Goal: Transaction & Acquisition: Subscribe to service/newsletter

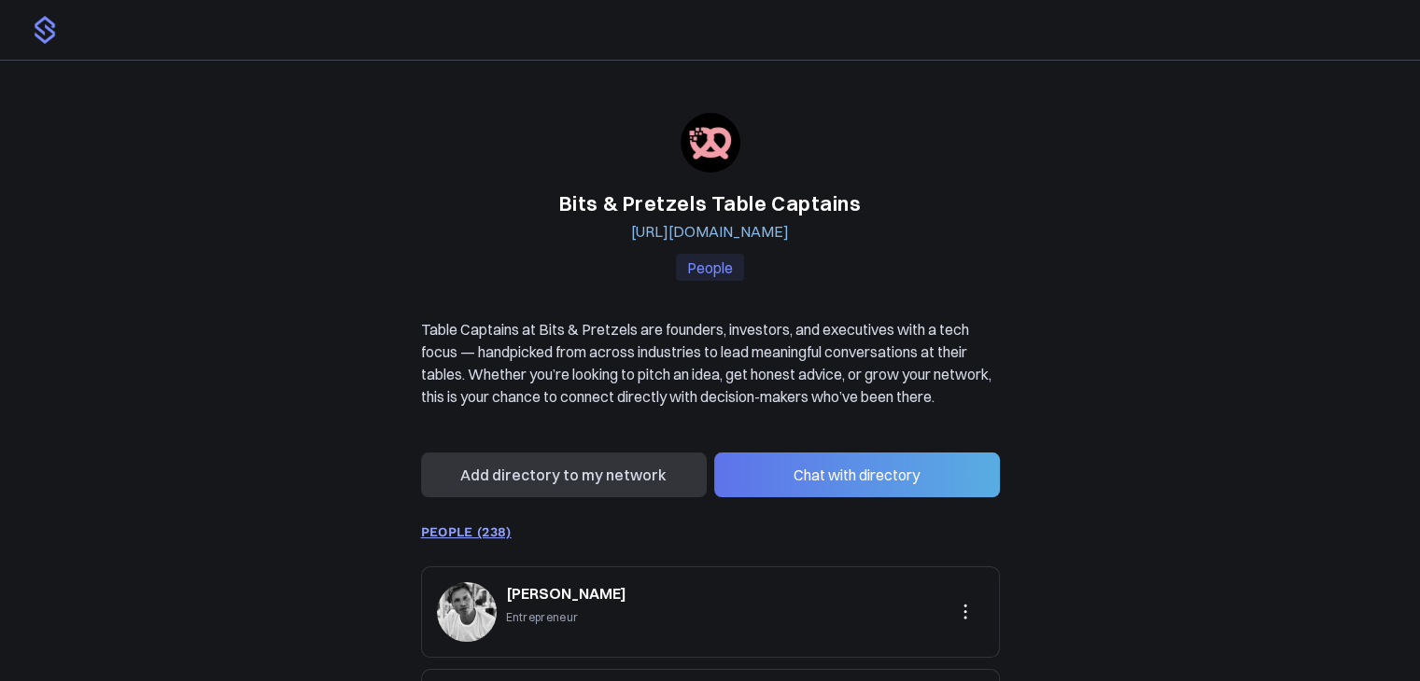
click at [756, 371] on p "Table Captains at Bits & Pretzels are founders, investors, and executives with …" at bounding box center [710, 363] width 579 height 90
click at [41, 35] on img at bounding box center [45, 30] width 30 height 30
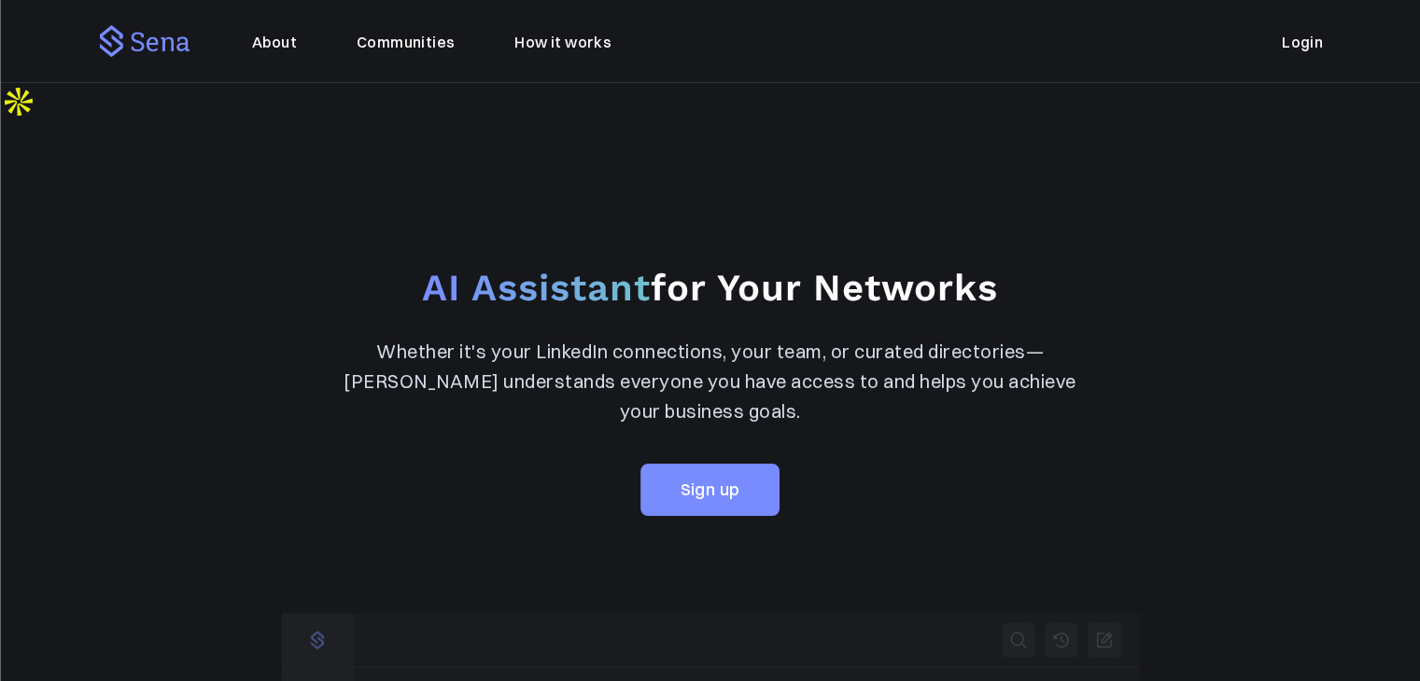
click at [517, 337] on p "Whether it's your LinkedIn connections, your team, or curated directories—[PERS…" at bounding box center [710, 382] width 750 height 90
click at [674, 484] on div "AI Assistant for Your Networks Whether it's your LinkedIn connections, your tea…" at bounding box center [710, 389] width 1420 height 299
click at [676, 466] on link "Sign up" at bounding box center [709, 490] width 138 height 52
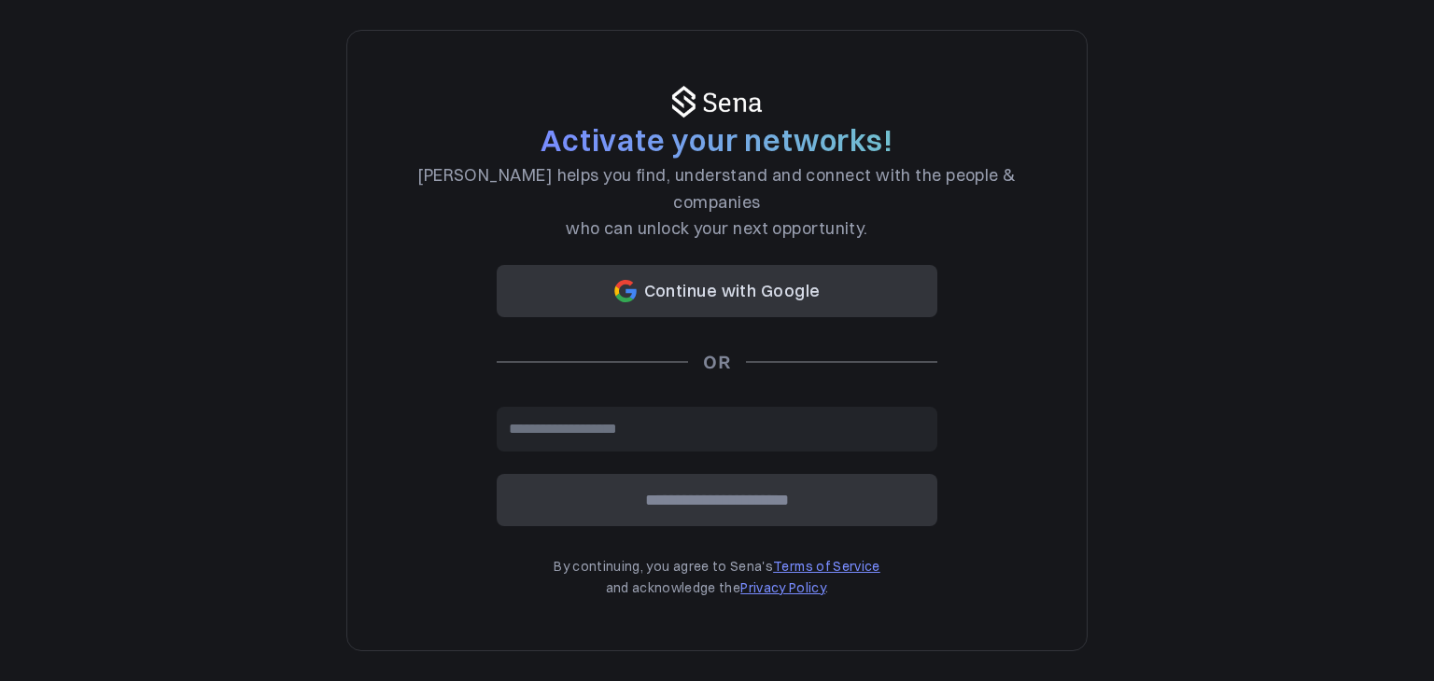
click at [749, 287] on button "Continue with Google" at bounding box center [717, 291] width 441 height 52
